Goal: Communication & Community: Share content

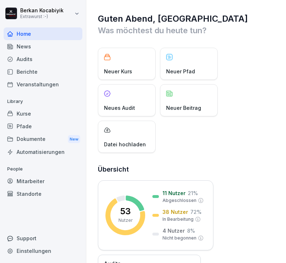
click at [40, 48] on div "News" at bounding box center [43, 46] width 79 height 13
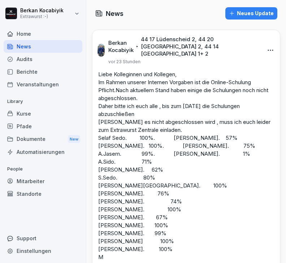
click at [26, 62] on div "Audits" at bounding box center [43, 59] width 79 height 13
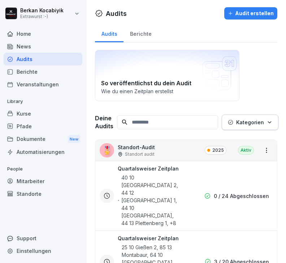
click at [108, 194] on icon at bounding box center [107, 195] width 6 height 6
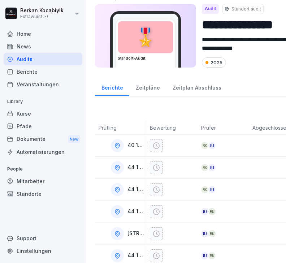
scroll to position [13, 0]
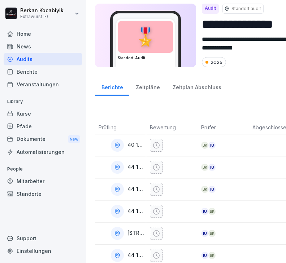
click at [121, 146] on div at bounding box center [117, 145] width 13 height 13
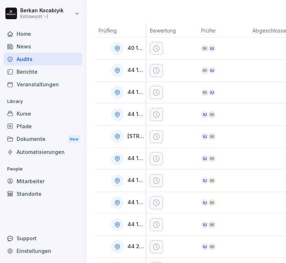
scroll to position [109, 0]
click at [129, 49] on p "40 10 [GEOGRAPHIC_DATA] 2" at bounding box center [135, 48] width 17 height 6
click at [157, 49] on icon at bounding box center [156, 48] width 7 height 7
click at [62, 63] on div "Audits" at bounding box center [43, 59] width 79 height 13
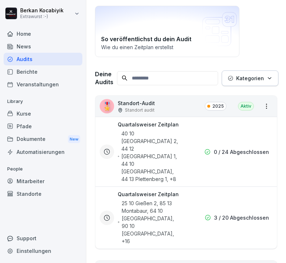
scroll to position [46, 0]
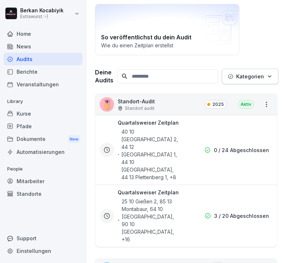
click at [249, 148] on p "0 / 24 Abgeschlossen" at bounding box center [241, 150] width 55 height 8
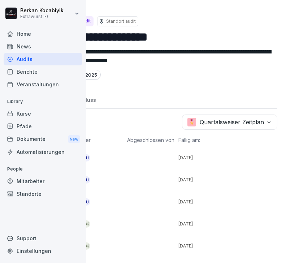
scroll to position [0, 125]
click at [43, 60] on div "Audits" at bounding box center [43, 59] width 79 height 13
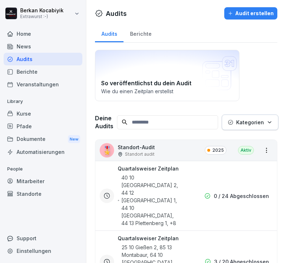
click at [35, 35] on div "Home" at bounding box center [43, 33] width 79 height 13
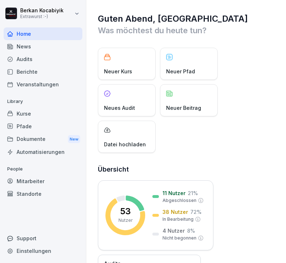
click at [25, 47] on div "News" at bounding box center [43, 46] width 79 height 13
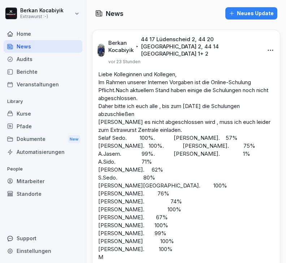
click at [32, 34] on div "Home" at bounding box center [43, 33] width 79 height 13
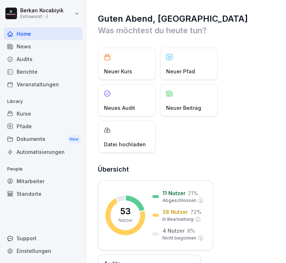
click at [187, 104] on div "Neuer Beitrag" at bounding box center [189, 100] width 58 height 32
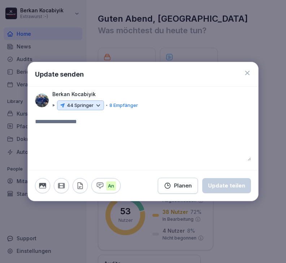
click at [97, 109] on div "44 Springer" at bounding box center [80, 105] width 47 height 10
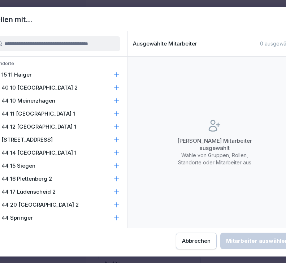
click at [118, 90] on icon at bounding box center [116, 87] width 7 height 7
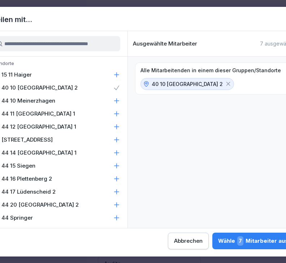
click at [118, 101] on icon at bounding box center [116, 100] width 7 height 7
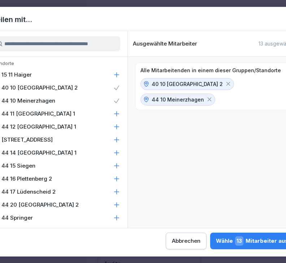
click at [118, 98] on icon at bounding box center [116, 100] width 7 height 7
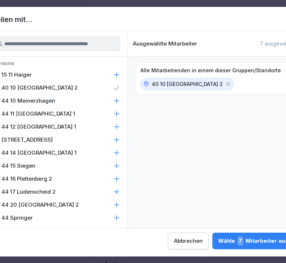
click at [117, 114] on icon at bounding box center [116, 113] width 7 height 7
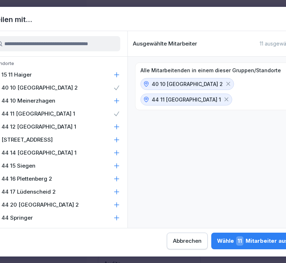
click at [117, 126] on icon at bounding box center [116, 126] width 5 height 5
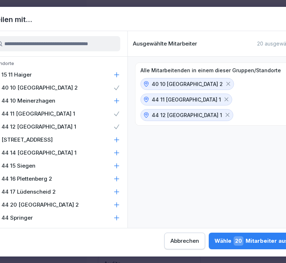
click at [118, 153] on icon at bounding box center [116, 152] width 7 height 7
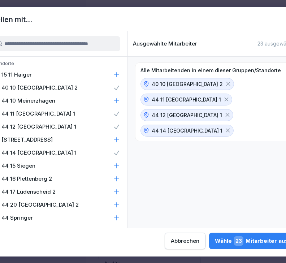
click at [117, 194] on icon at bounding box center [116, 191] width 7 height 7
click at [120, 207] on div "44 20 [GEOGRAPHIC_DATA] 2" at bounding box center [56, 204] width 143 height 13
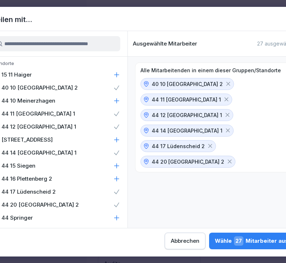
click at [114, 219] on icon at bounding box center [116, 217] width 7 height 7
click at [185, 175] on icon at bounding box center [187, 177] width 4 height 4
click at [215, 243] on div "Wähle 27 Mitarbeiter aus" at bounding box center [251, 240] width 73 height 9
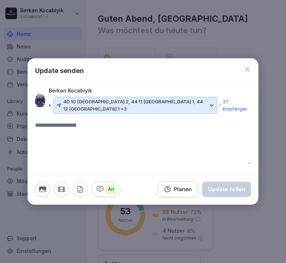
click at [50, 125] on textarea at bounding box center [143, 142] width 216 height 43
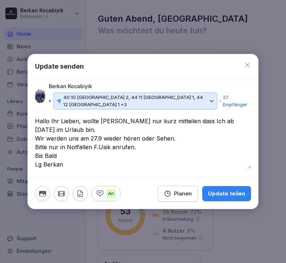
type textarea "**********"
click at [234, 195] on div "Update teilen" at bounding box center [226, 194] width 37 height 8
